Goal: Information Seeking & Learning: Learn about a topic

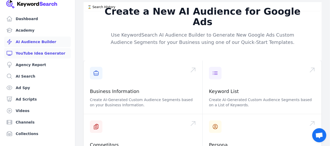
click at [41, 53] on link "YouTube Idea Generator" at bounding box center [37, 53] width 67 height 10
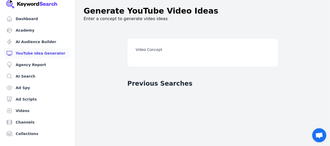
click at [175, 51] on label "Video Concept" at bounding box center [203, 49] width 134 height 5
click at [0, 0] on input "Video Concept" at bounding box center [0, 0] width 0 height 0
click at [155, 49] on label "Video Concept" at bounding box center [203, 49] width 134 height 5
click at [0, 0] on input "Video Concept" at bounding box center [0, 0] width 0 height 0
click at [155, 49] on label "Video Concept" at bounding box center [203, 49] width 134 height 5
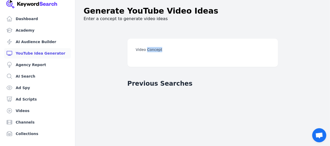
click at [0, 0] on input "Video Concept" at bounding box center [0, 0] width 0 height 0
click at [147, 48] on label "Video Concept" at bounding box center [203, 49] width 134 height 5
click at [0, 0] on input "Video Concept" at bounding box center [0, 0] width 0 height 0
click at [169, 48] on label "Video Concept" at bounding box center [203, 49] width 134 height 5
click at [0, 0] on input "Video Concept" at bounding box center [0, 0] width 0 height 0
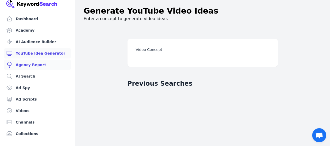
click at [33, 65] on link "Agency Report" at bounding box center [37, 65] width 67 height 10
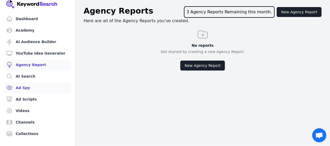
click at [24, 89] on link "Ad Spy" at bounding box center [37, 87] width 67 height 10
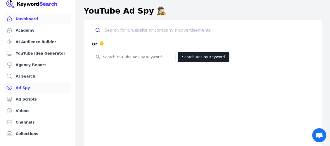
click at [30, 19] on link "Dashboard" at bounding box center [37, 19] width 67 height 10
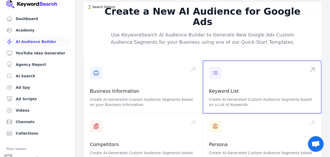
click at [222, 70] on span at bounding box center [262, 87] width 119 height 53
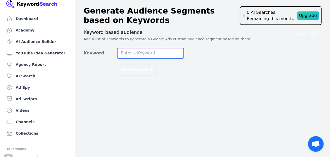
click at [136, 55] on input "Keyword" at bounding box center [150, 53] width 67 height 10
type input "motorbike for rent"
click at [117, 65] on button "Add Keyword" at bounding box center [136, 70] width 39 height 10
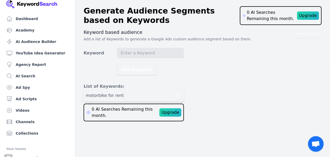
click at [173, 113] on div "Upgrade" at bounding box center [170, 113] width 22 height 8
